Goal: Find specific page/section: Find specific page/section

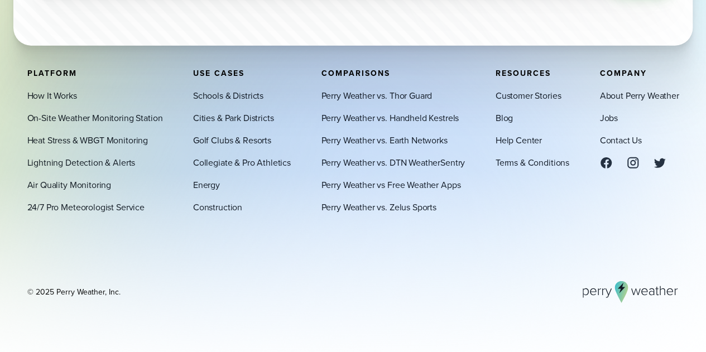
scroll to position [3762, 0]
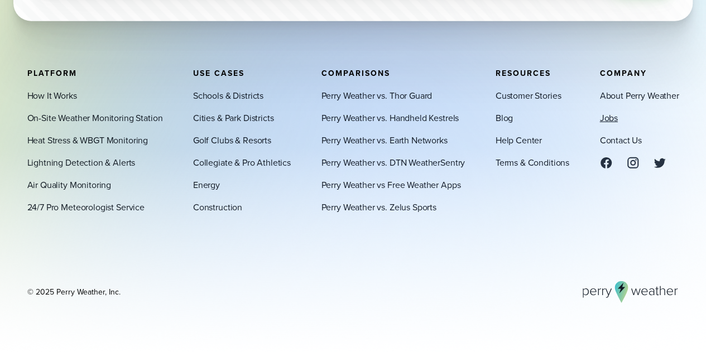
click at [606, 115] on link "Jobs" at bounding box center [608, 117] width 18 height 13
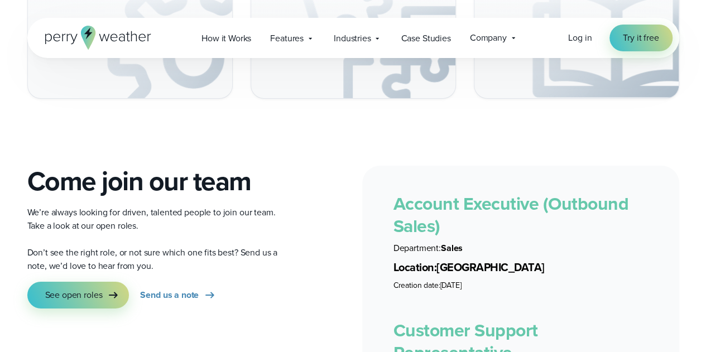
scroll to position [1898, 0]
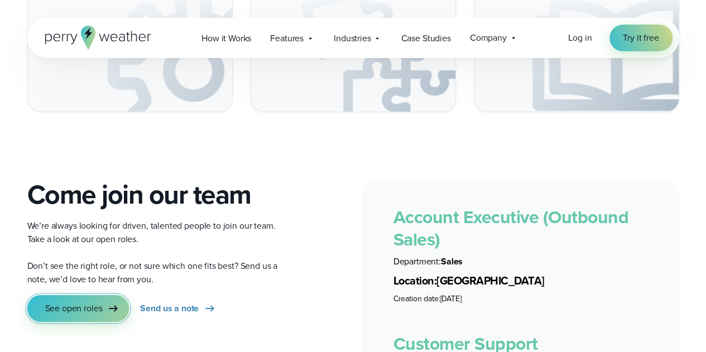
click at [77, 302] on span "See open roles" at bounding box center [73, 308] width 57 height 13
